Goal: Check status

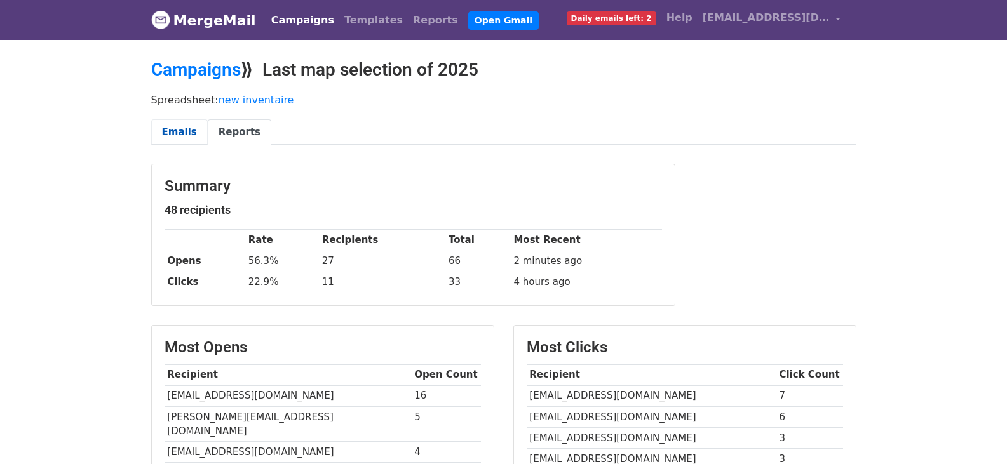
click at [171, 135] on link "Emails" at bounding box center [179, 132] width 57 height 26
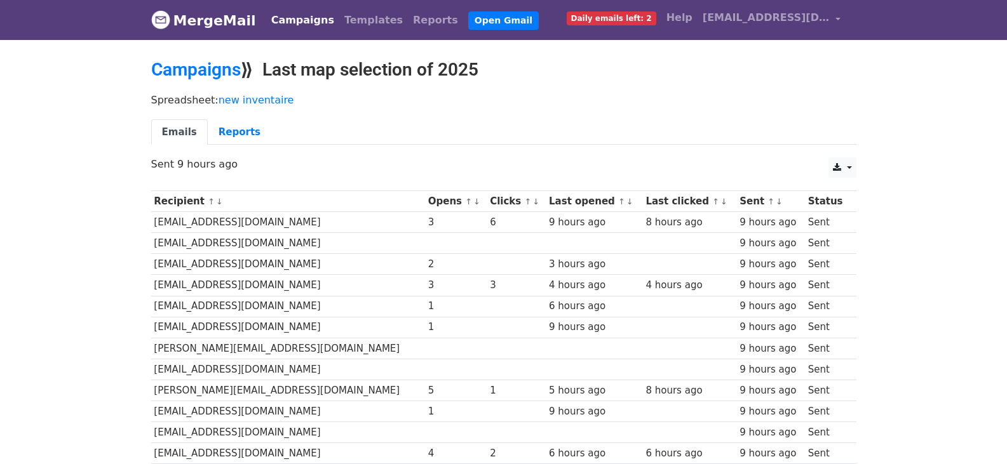
click at [524, 202] on link "↑" at bounding box center [527, 202] width 7 height 10
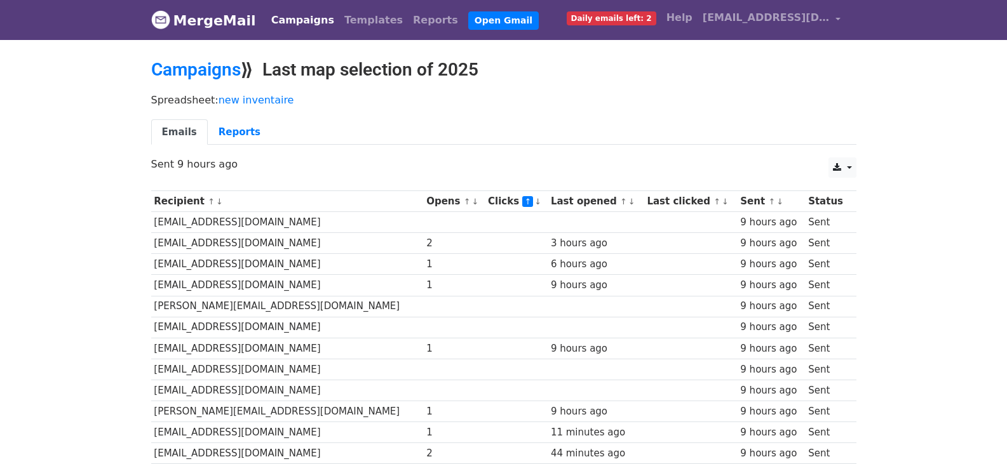
click at [522, 202] on link "↑" at bounding box center [527, 201] width 11 height 11
click at [534, 202] on link "↓" at bounding box center [537, 202] width 7 height 10
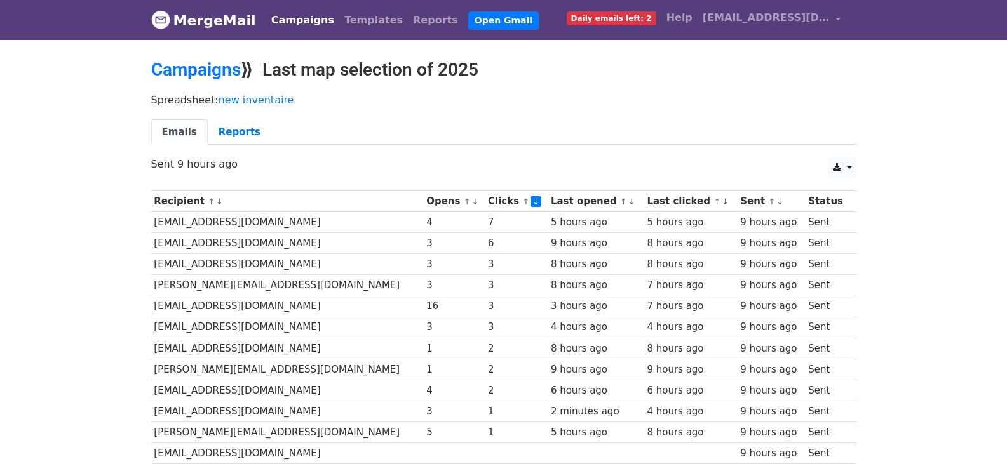
click at [628, 204] on link "↓" at bounding box center [631, 202] width 7 height 10
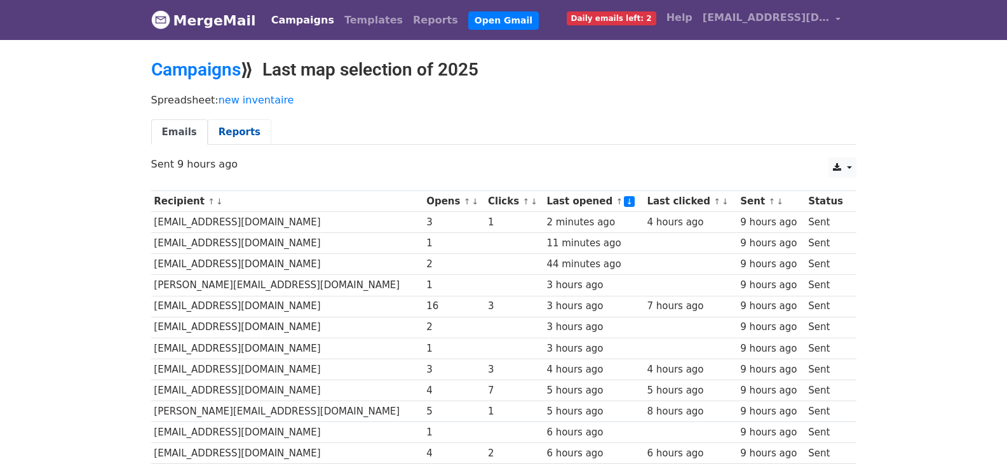
click at [225, 135] on link "Reports" at bounding box center [240, 132] width 64 height 26
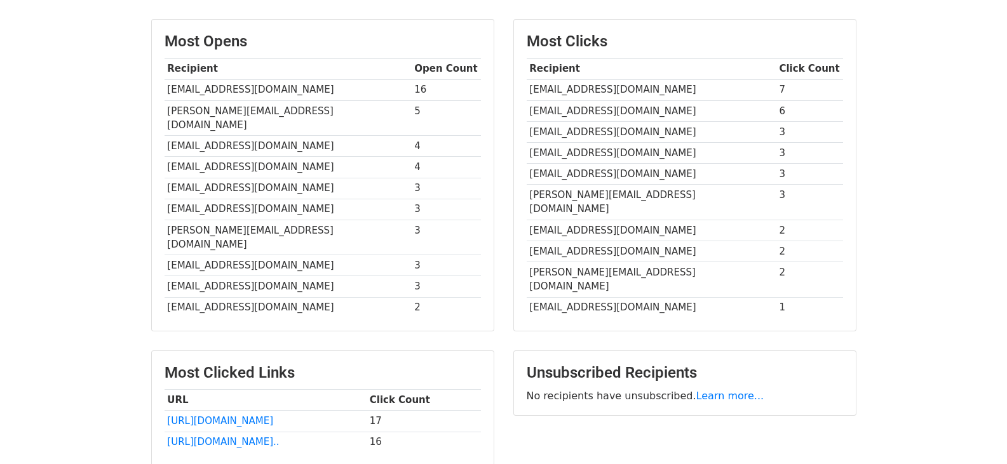
scroll to position [302, 0]
